Goal: Find specific page/section: Find specific page/section

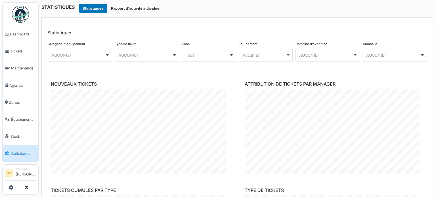
scroll to position [342, 0]
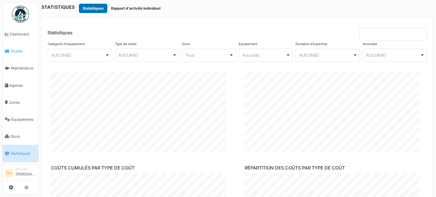
click at [16, 52] on span "Tickets" at bounding box center [23, 51] width 26 height 5
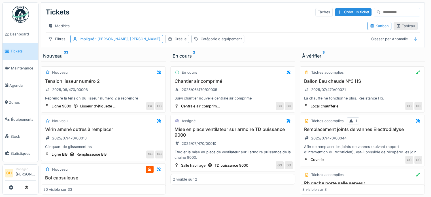
click at [397, 28] on div "Tableau" at bounding box center [406, 25] width 19 height 5
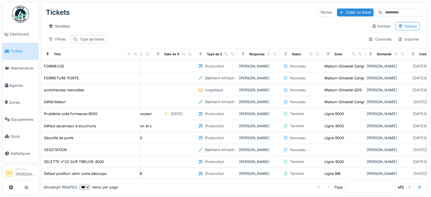
scroll to position [0, 62]
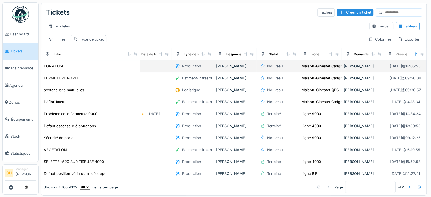
click at [350, 69] on div "Hervé Mesure" at bounding box center [363, 66] width 38 height 5
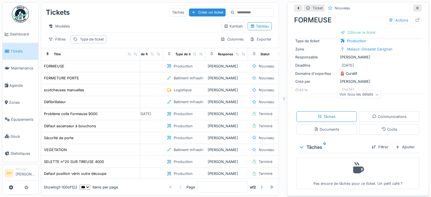
scroll to position [5, 0]
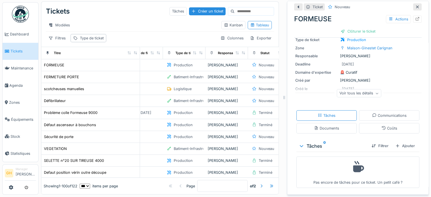
click at [347, 89] on div "Voir tous les détails" at bounding box center [359, 93] width 45 height 8
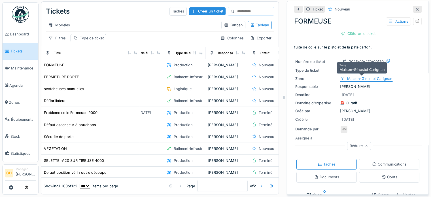
scroll to position [0, 0]
